Goal: Task Accomplishment & Management: Use online tool/utility

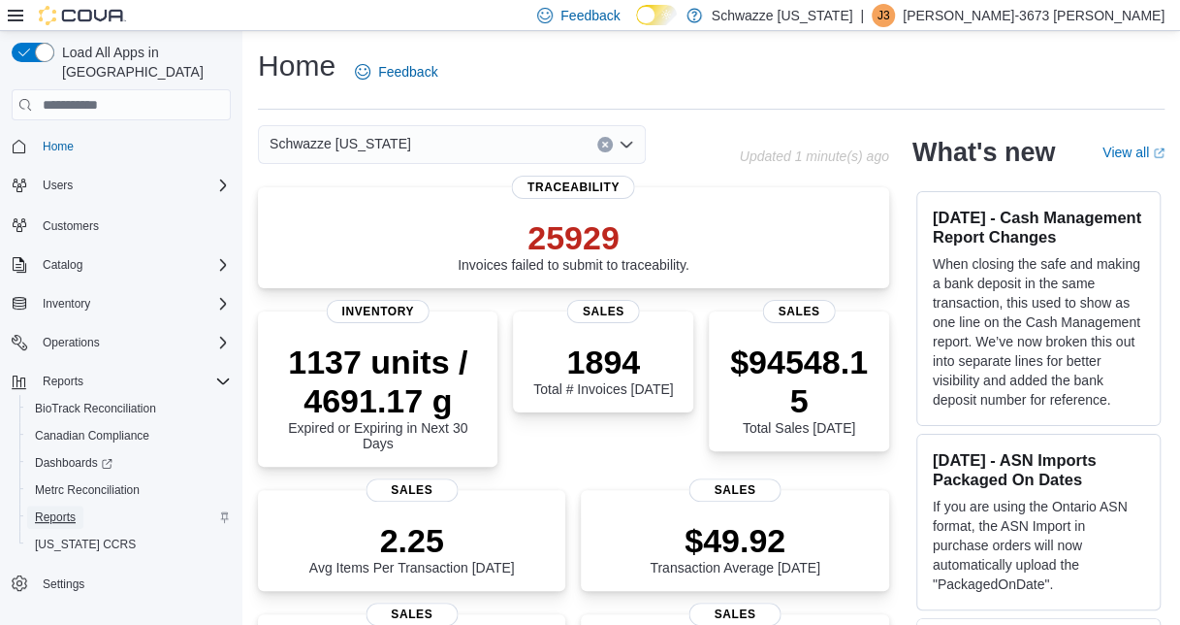
click at [58, 509] on span "Reports" at bounding box center [55, 517] width 41 height 16
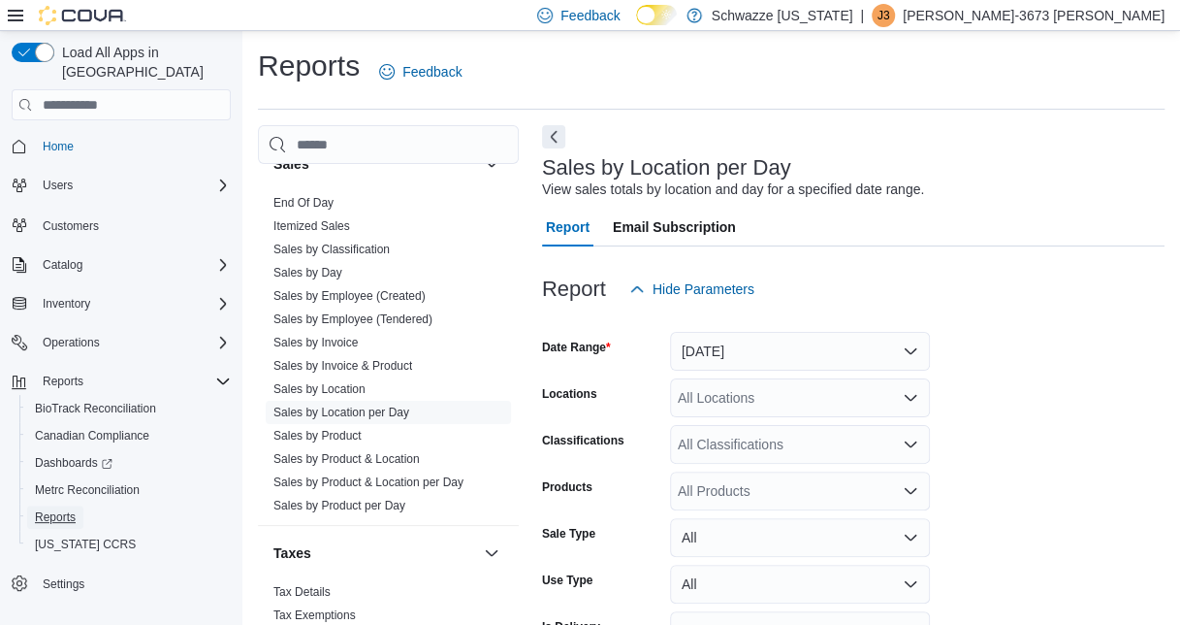
scroll to position [1380, 0]
click at [739, 348] on button "Yesterday" at bounding box center [800, 351] width 260 height 39
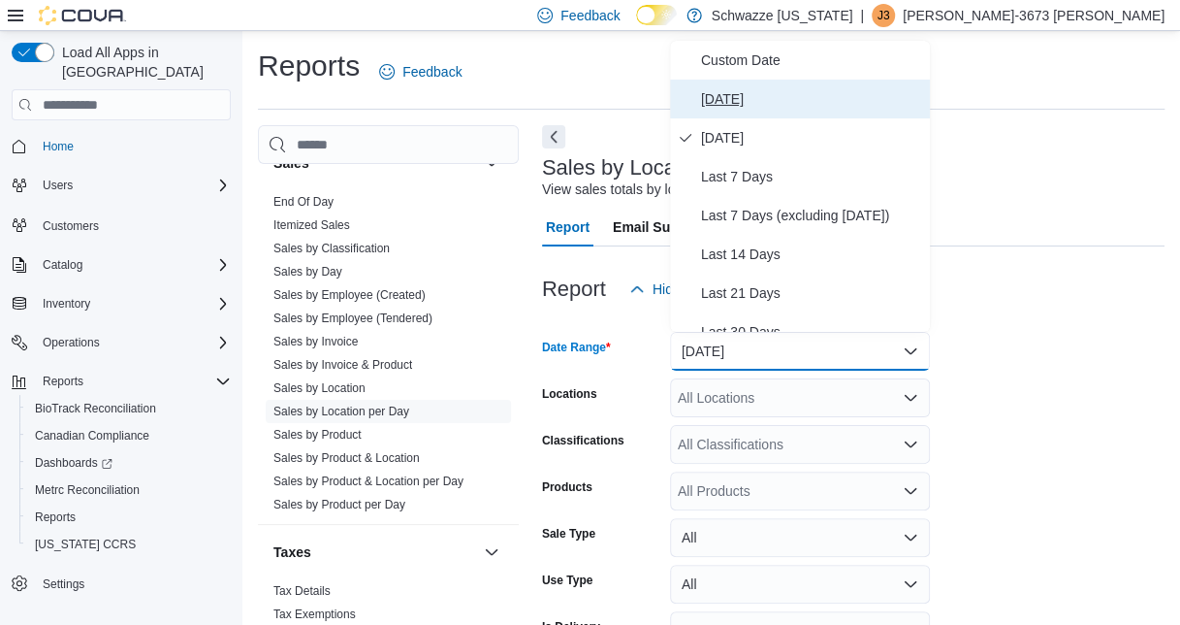
click at [797, 114] on button "Today" at bounding box center [800, 99] width 260 height 39
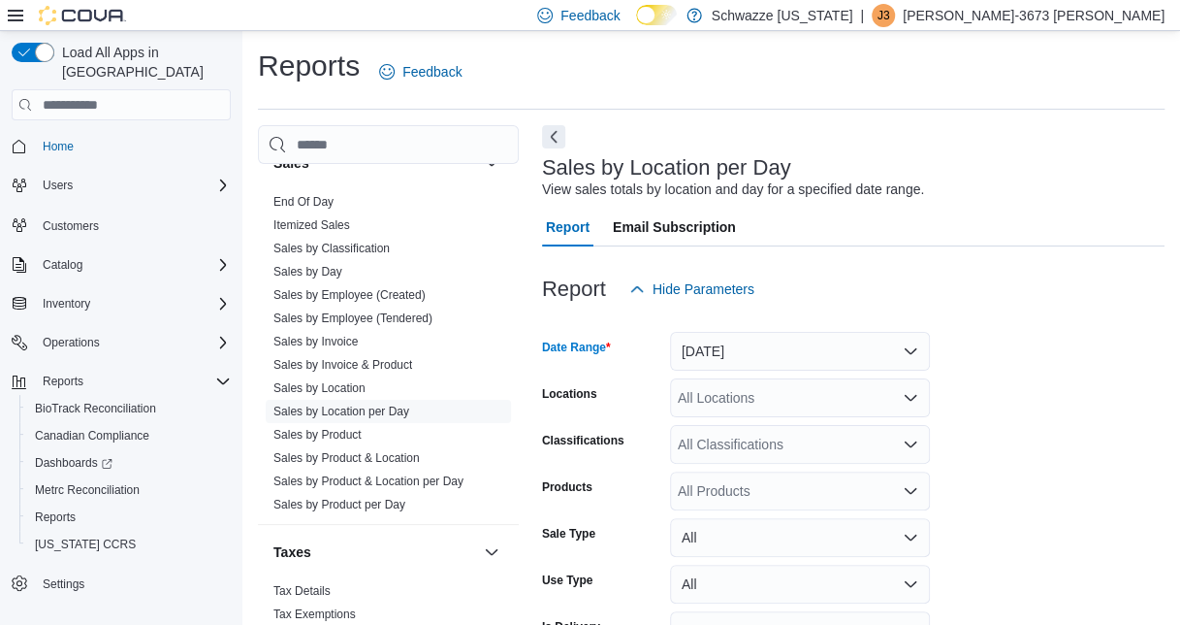
click at [759, 411] on div "All Locations" at bounding box center [800, 397] width 260 height 39
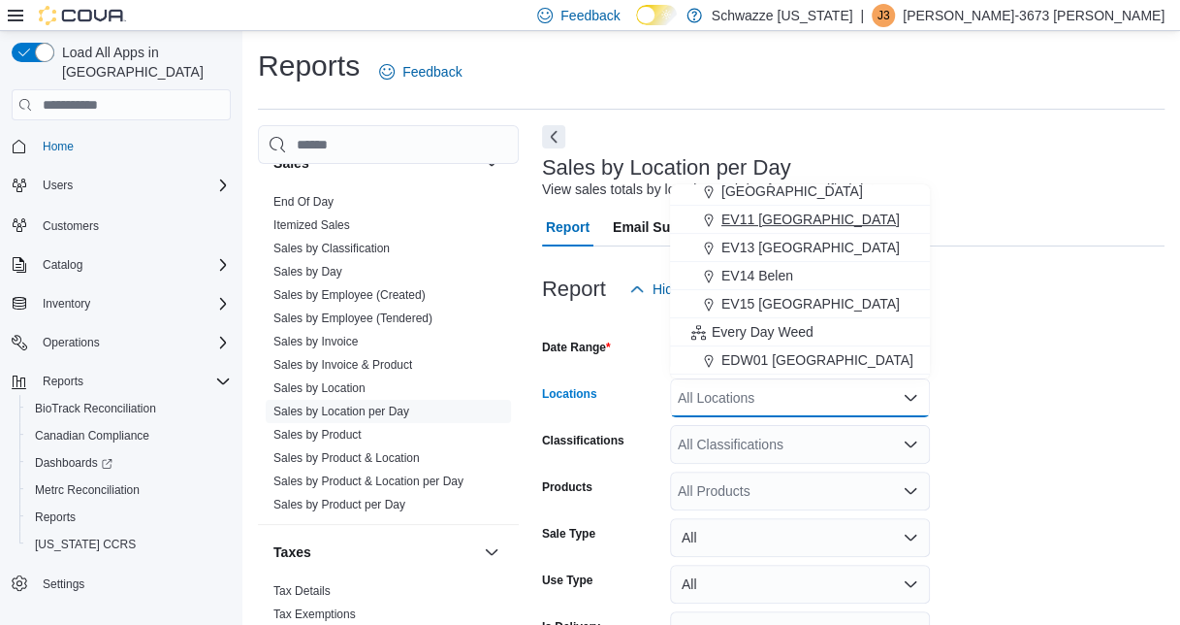
scroll to position [248, 0]
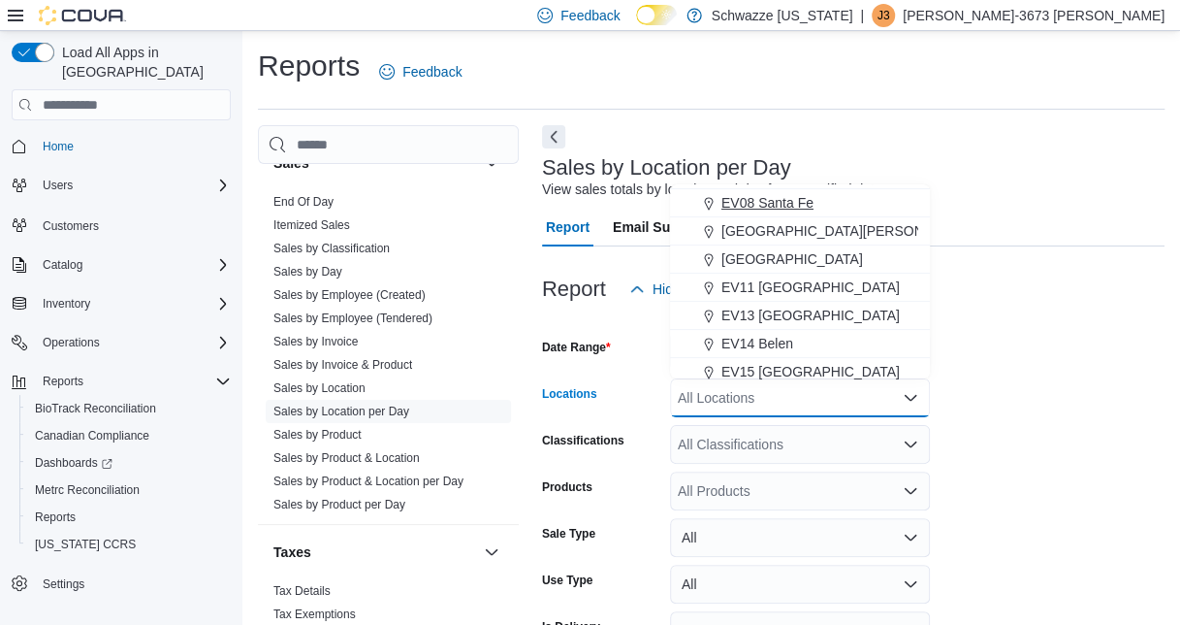
click at [844, 211] on div "EV08 Santa Fe" at bounding box center [800, 202] width 237 height 19
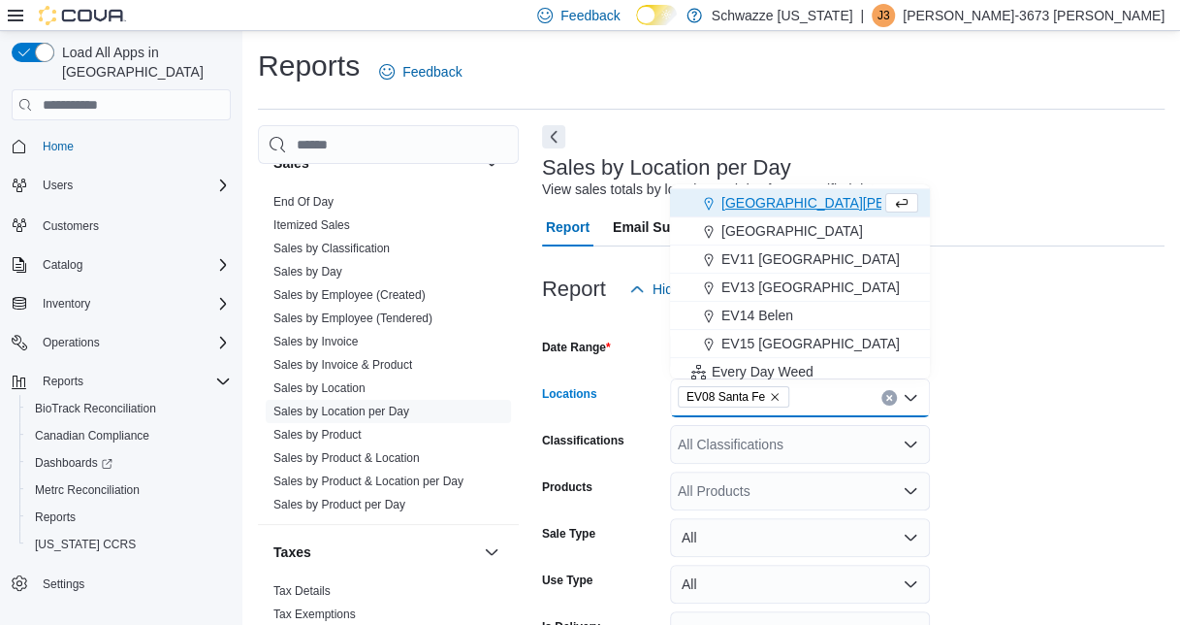
click at [1055, 469] on form "Date Range Today Locations EV08 Santa Fe Combo box. Selected. EV08 Santa Fe. Pr…" at bounding box center [853, 506] width 623 height 396
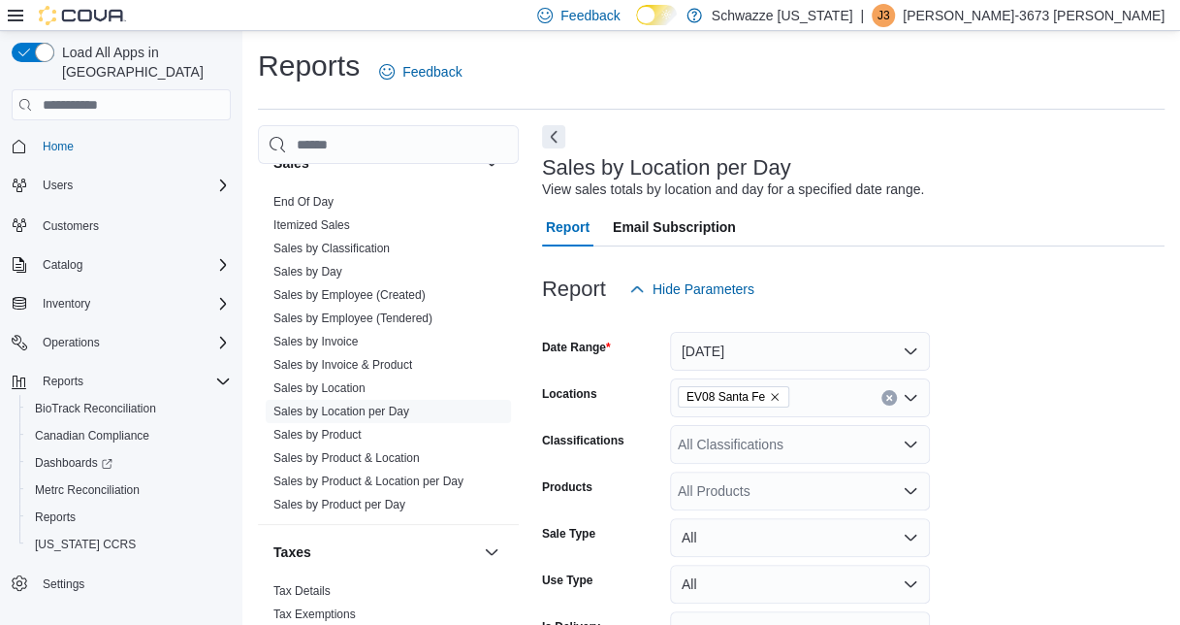
scroll to position [118, 0]
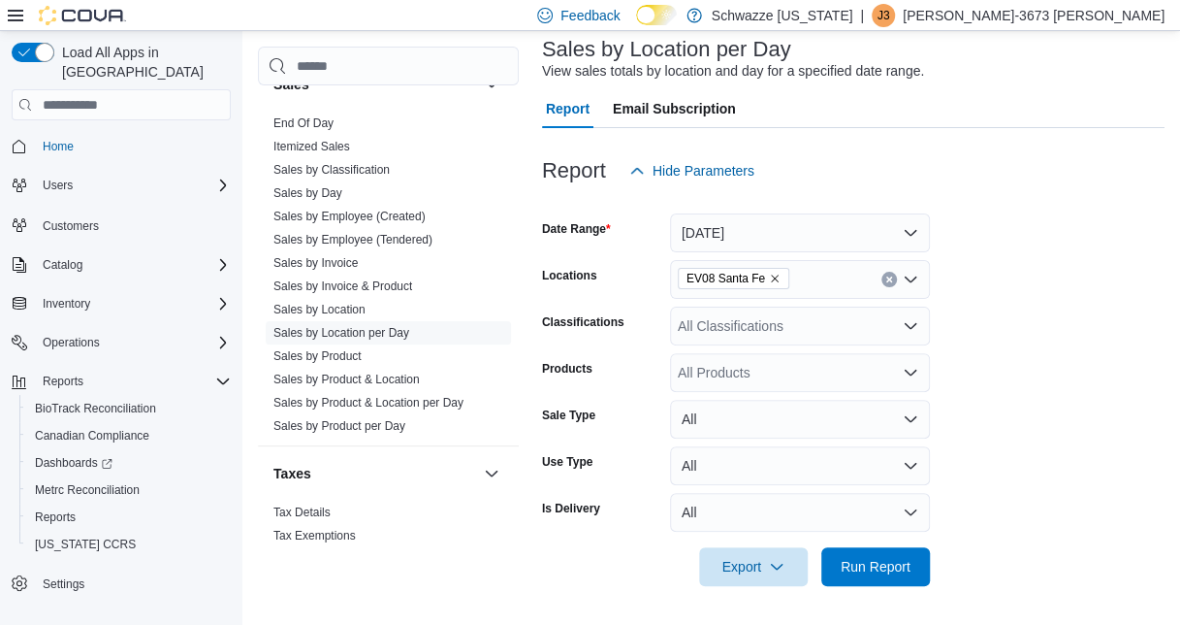
click at [882, 538] on div at bounding box center [853, 539] width 623 height 16
click at [886, 524] on button "All" at bounding box center [800, 512] width 260 height 39
click at [871, 572] on span "Run Report" at bounding box center [876, 565] width 70 height 19
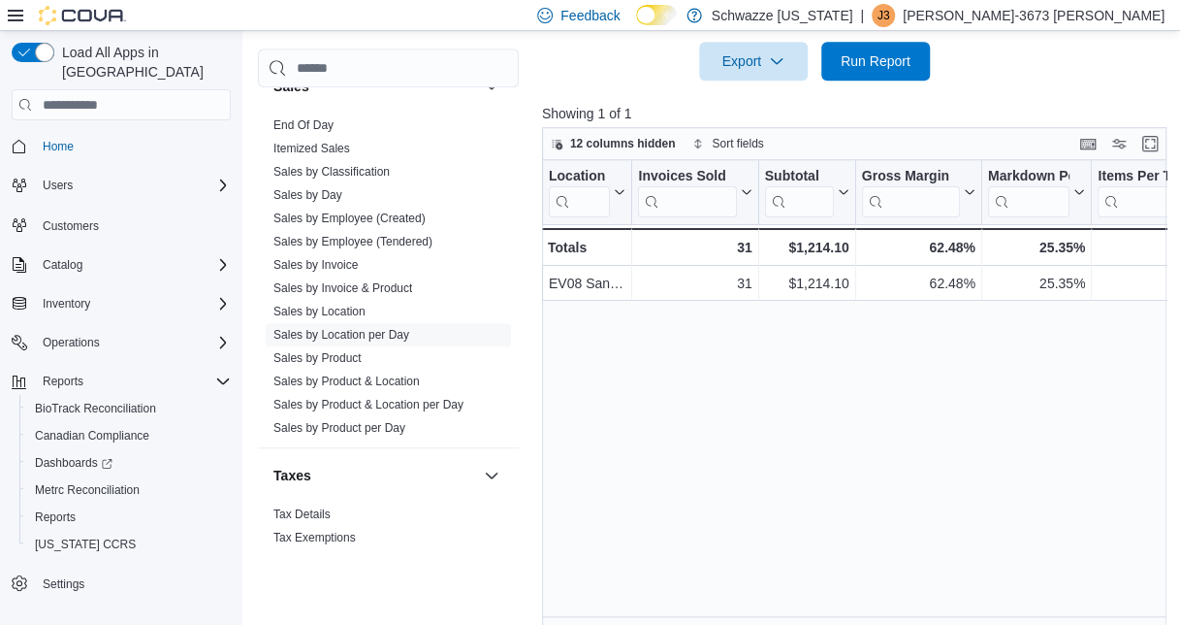
scroll to position [625, 0]
click at [855, 57] on span "Run Report" at bounding box center [876, 58] width 70 height 19
